Goal: Transaction & Acquisition: Purchase product/service

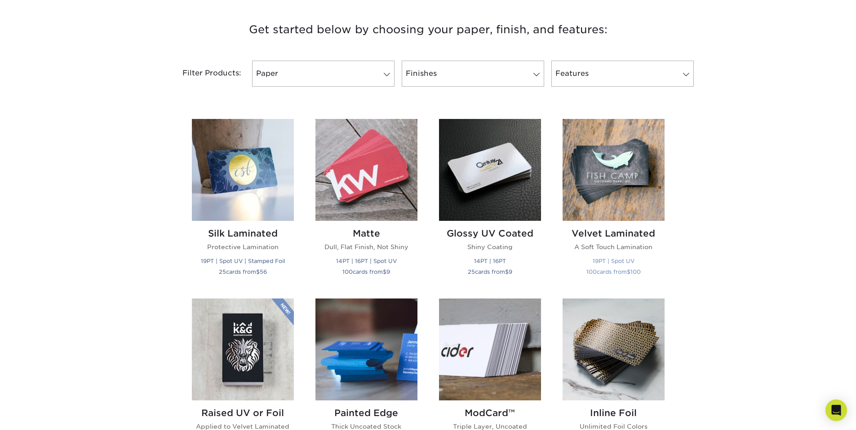
scroll to position [319, 0]
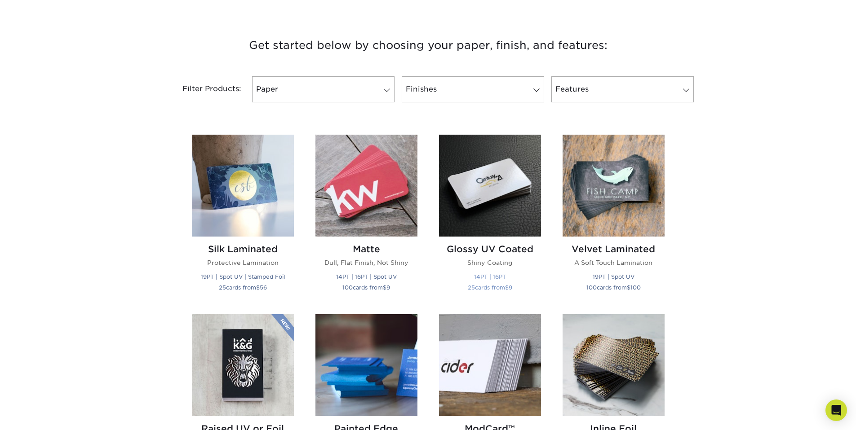
click at [515, 188] on img at bounding box center [490, 186] width 102 height 102
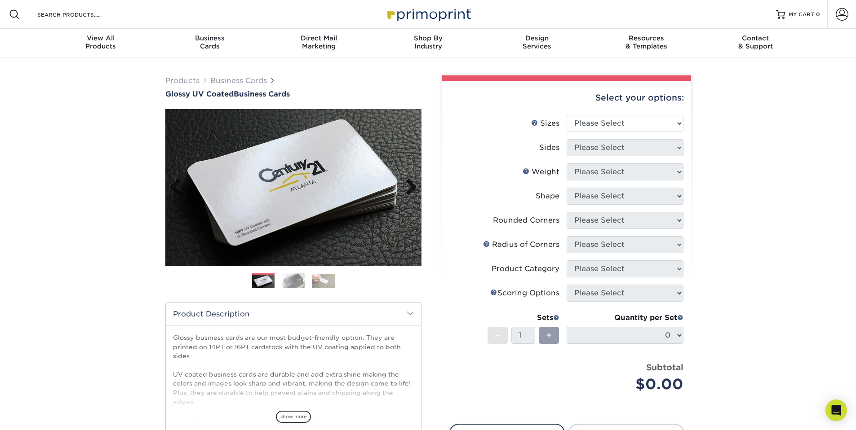
click at [409, 185] on link "Next" at bounding box center [408, 188] width 18 height 18
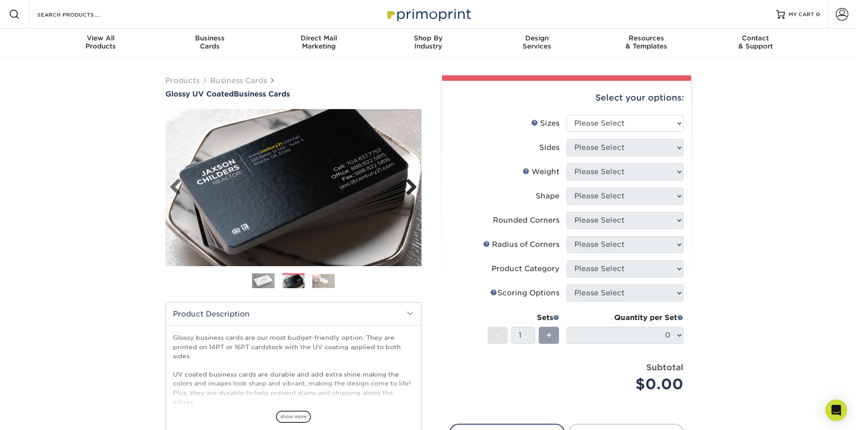
click at [411, 185] on link "Next" at bounding box center [408, 188] width 18 height 18
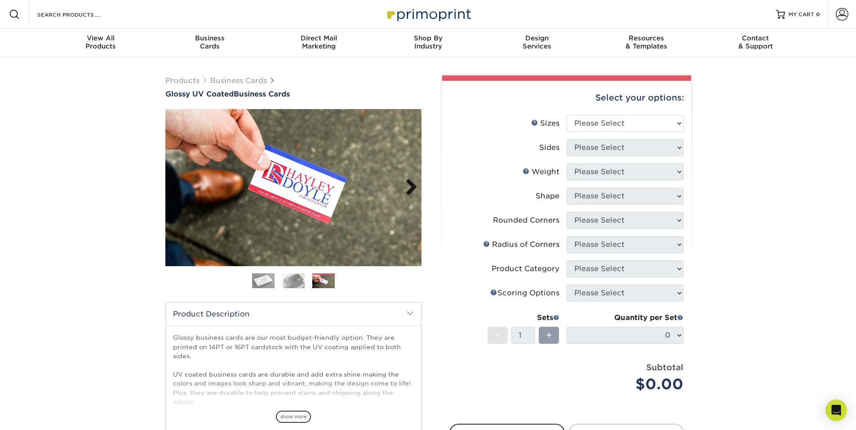
click at [411, 185] on link "Next" at bounding box center [408, 188] width 18 height 18
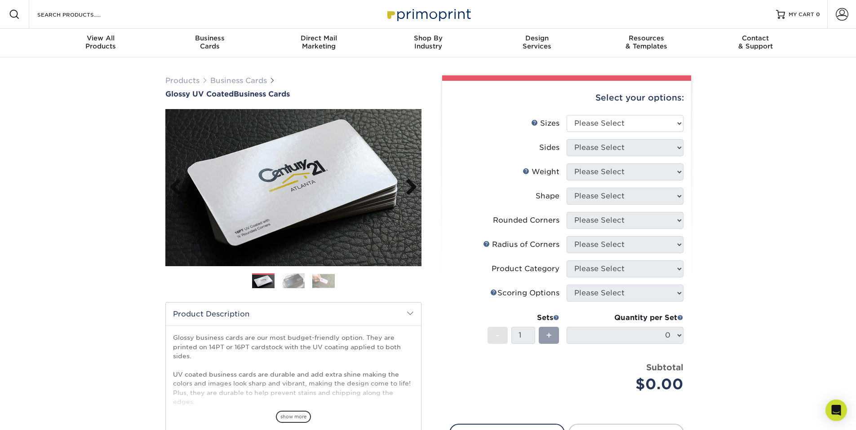
click at [411, 185] on link "Next" at bounding box center [408, 188] width 18 height 18
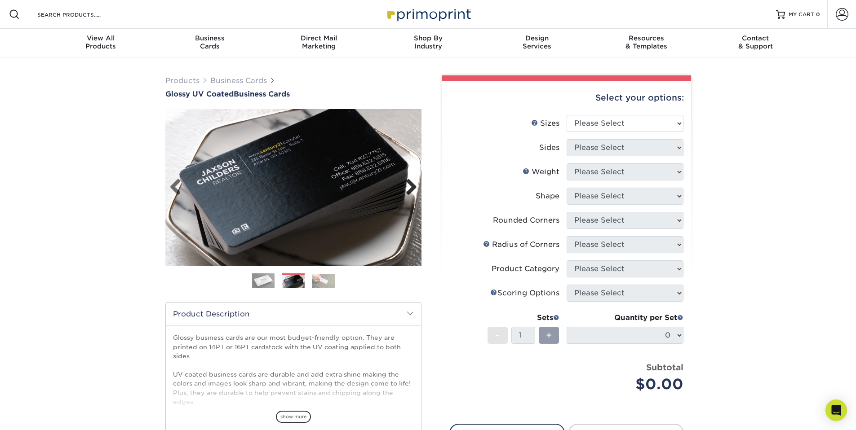
click at [412, 186] on link "Next" at bounding box center [408, 188] width 18 height 18
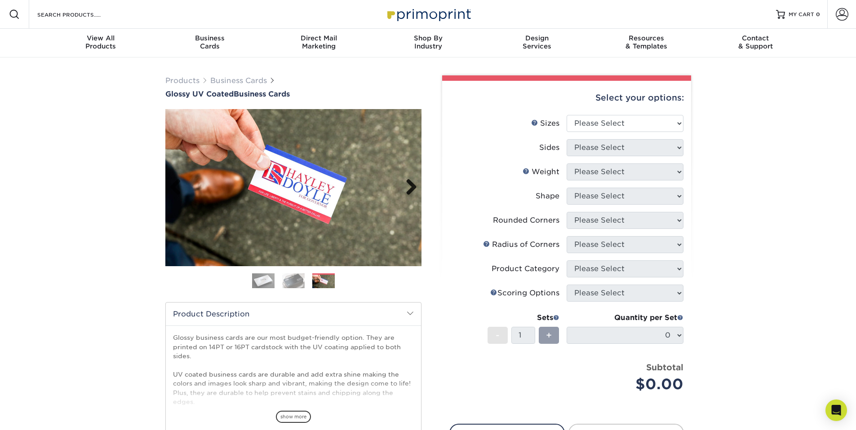
click at [413, 186] on link "Next" at bounding box center [408, 188] width 18 height 18
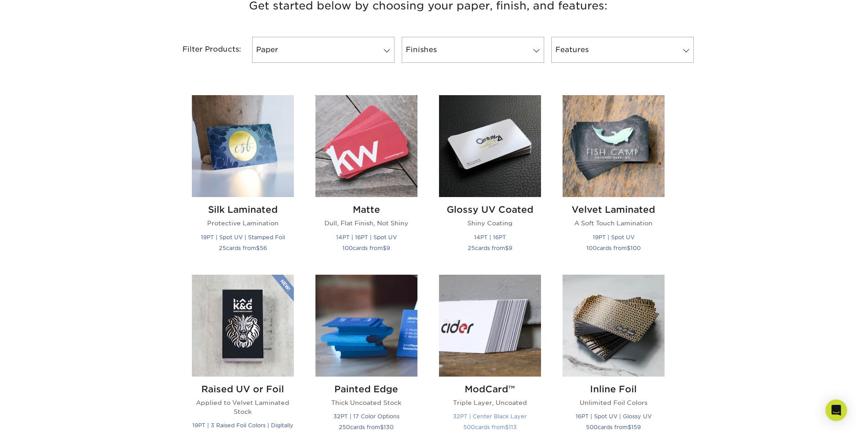
scroll to position [422, 0]
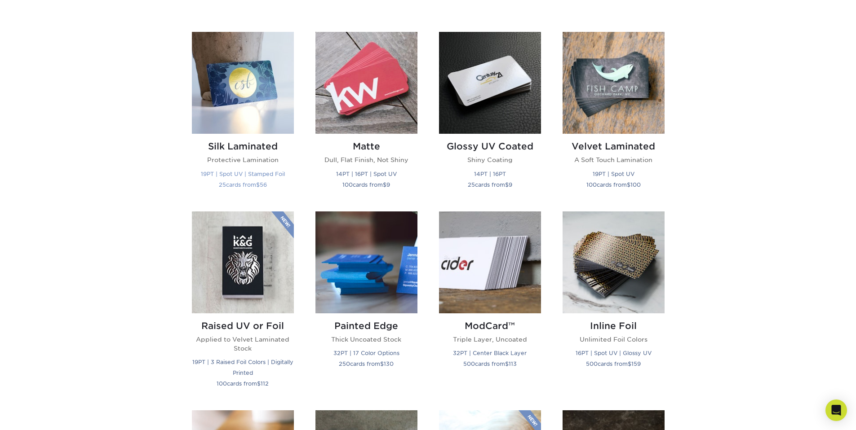
click at [224, 72] on img at bounding box center [243, 83] width 102 height 102
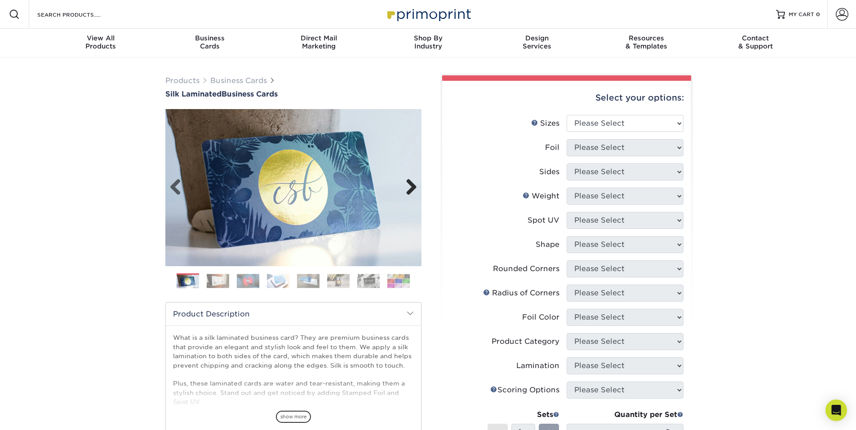
click at [411, 181] on link "Next" at bounding box center [408, 188] width 18 height 18
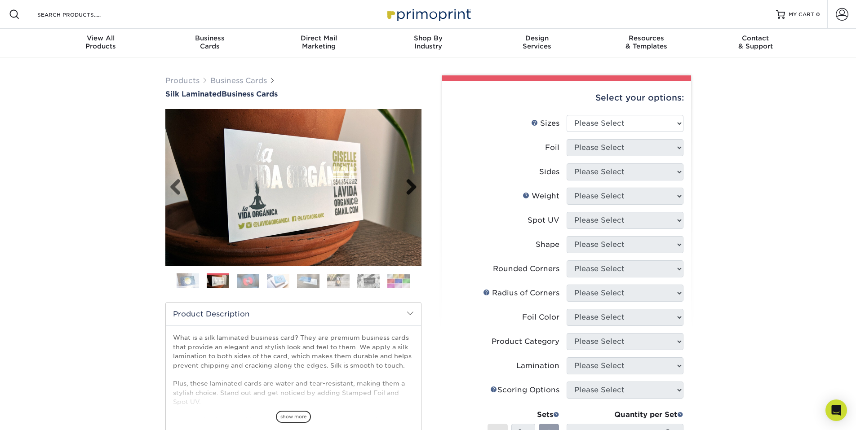
click at [411, 181] on link "Next" at bounding box center [408, 188] width 18 height 18
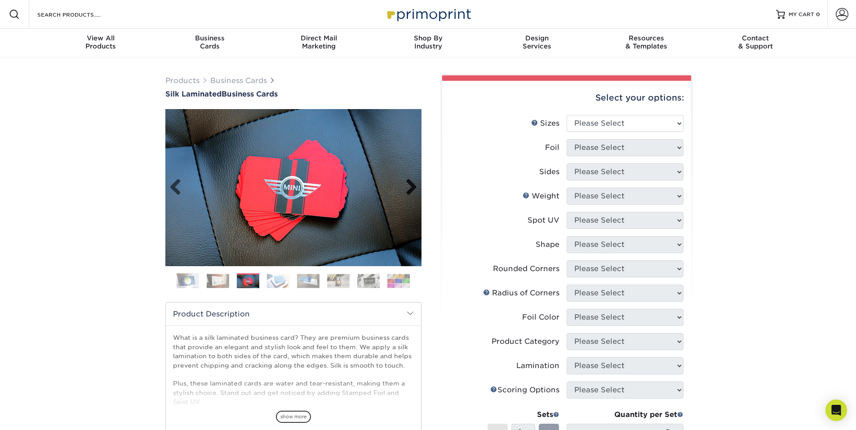
click at [412, 181] on link "Next" at bounding box center [408, 188] width 18 height 18
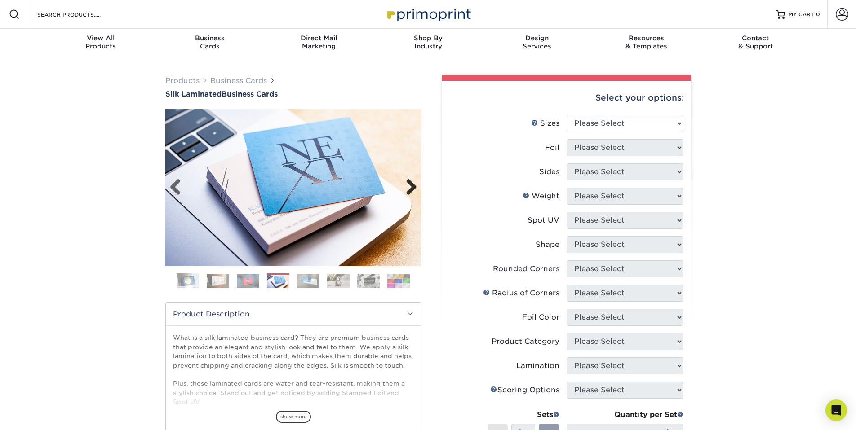
click at [412, 181] on link "Next" at bounding box center [408, 188] width 18 height 18
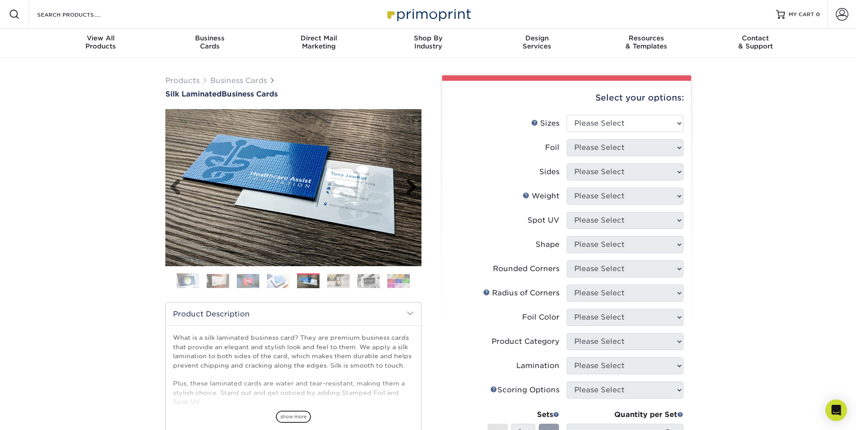
click at [412, 181] on link "Next" at bounding box center [408, 188] width 18 height 18
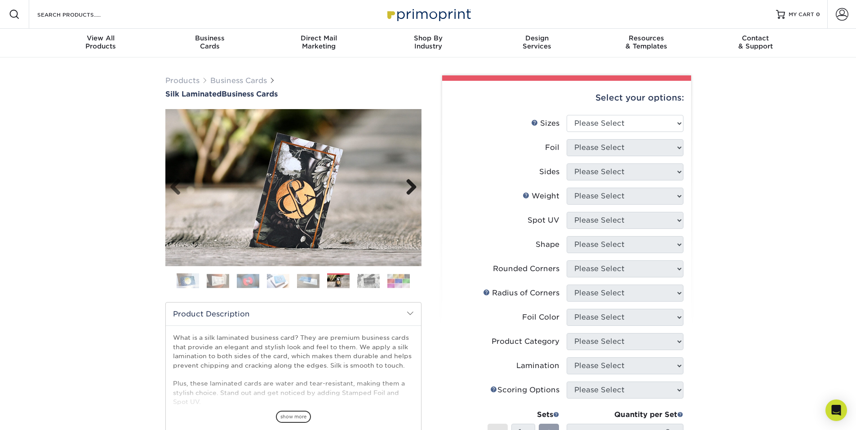
click at [412, 182] on link "Next" at bounding box center [408, 188] width 18 height 18
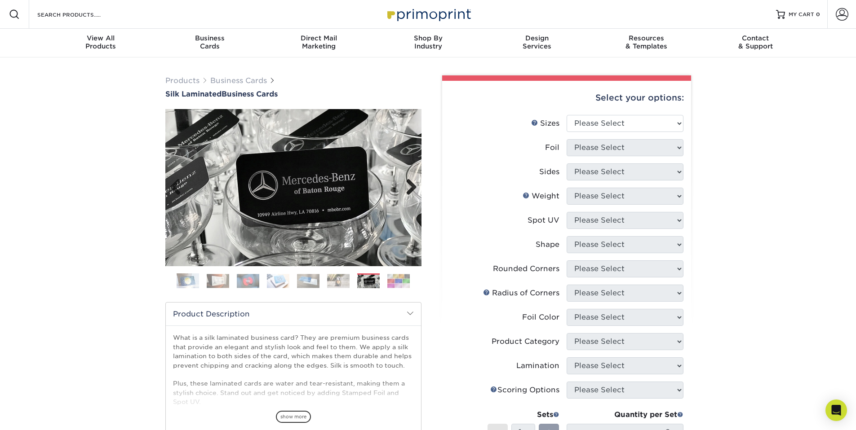
click at [412, 182] on link "Next" at bounding box center [408, 188] width 18 height 18
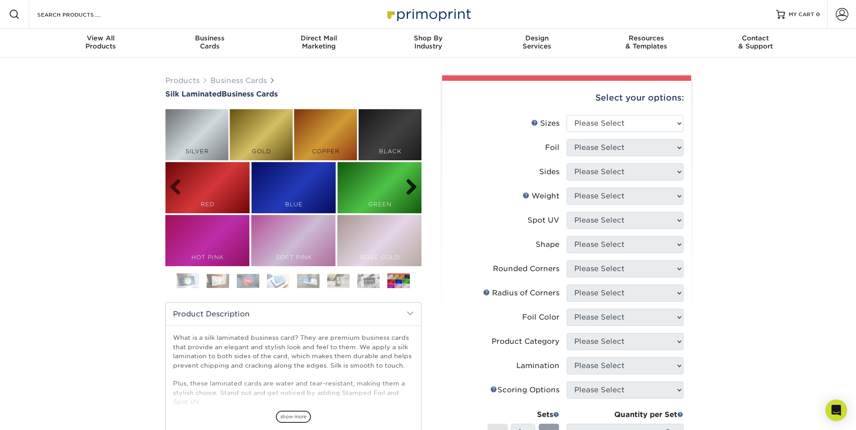
click at [412, 182] on link "Next" at bounding box center [408, 188] width 18 height 18
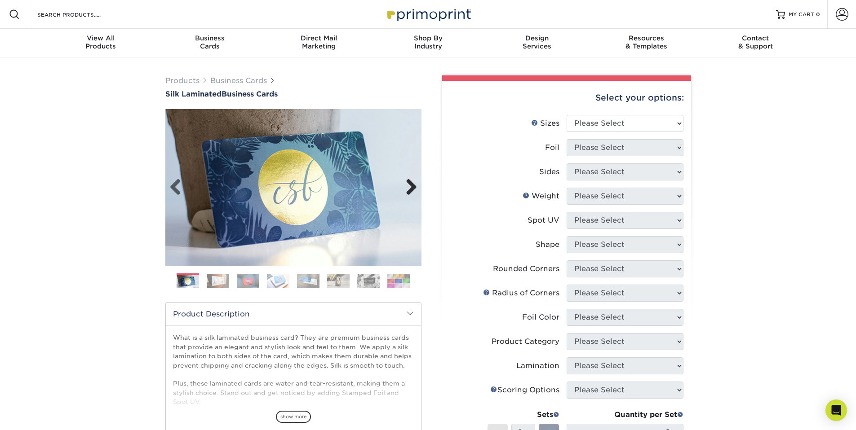
click at [412, 182] on link "Next" at bounding box center [408, 188] width 18 height 18
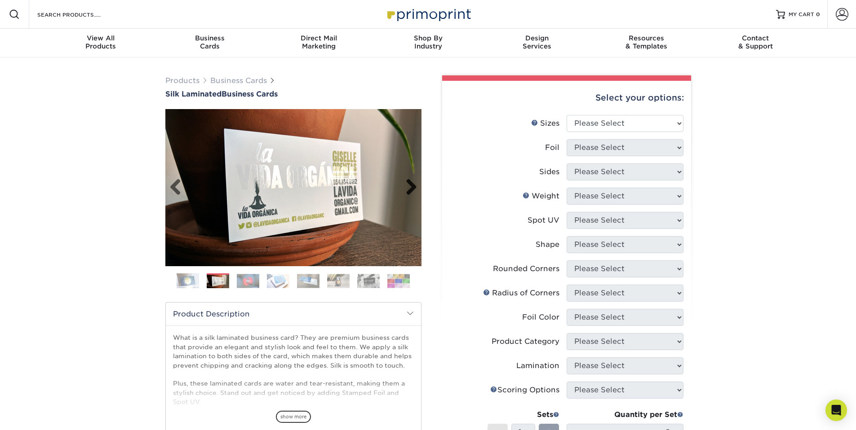
click at [412, 182] on link "Next" at bounding box center [408, 188] width 18 height 18
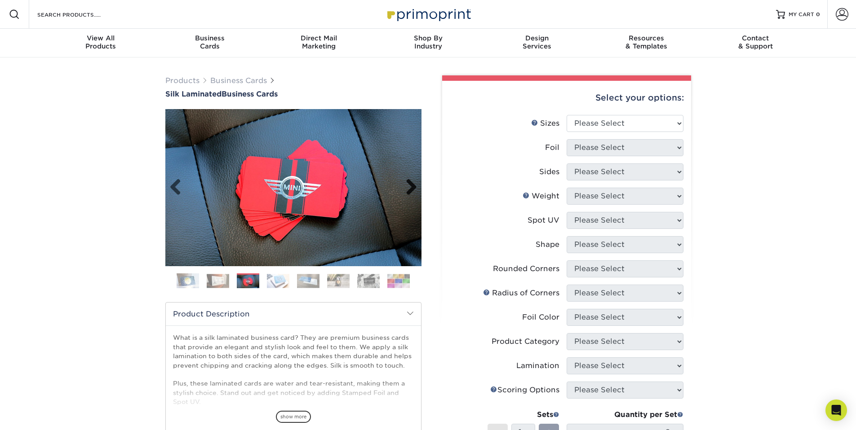
click at [412, 182] on link "Next" at bounding box center [408, 188] width 18 height 18
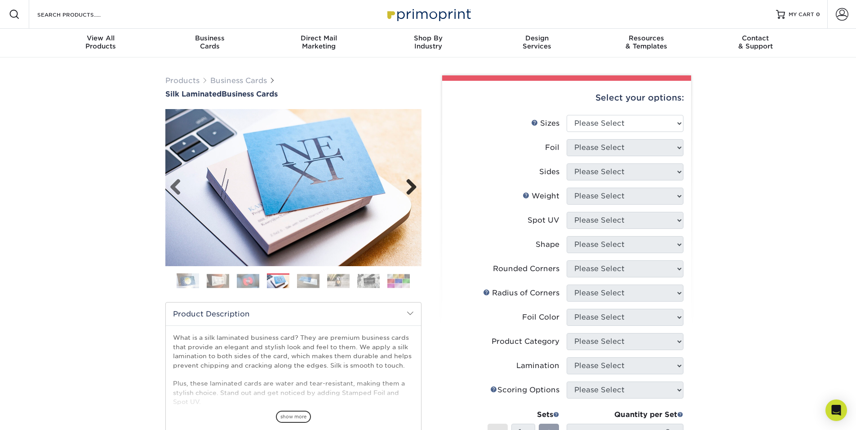
click at [411, 182] on link "Next" at bounding box center [408, 188] width 18 height 18
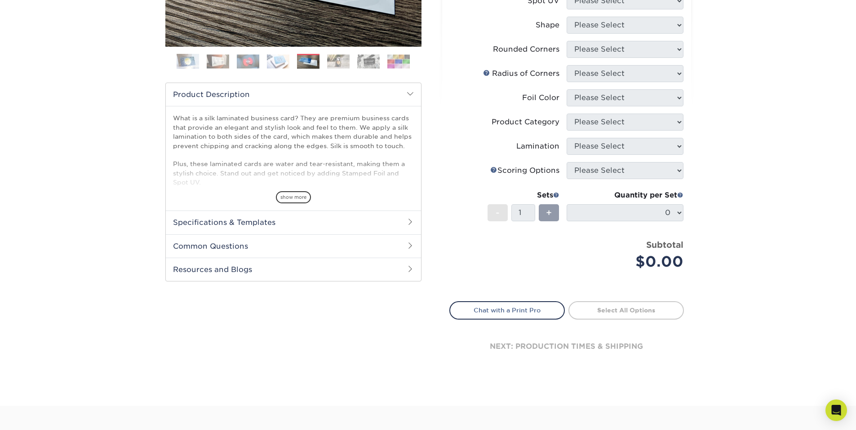
scroll to position [91, 0]
